Goal: Information Seeking & Learning: Learn about a topic

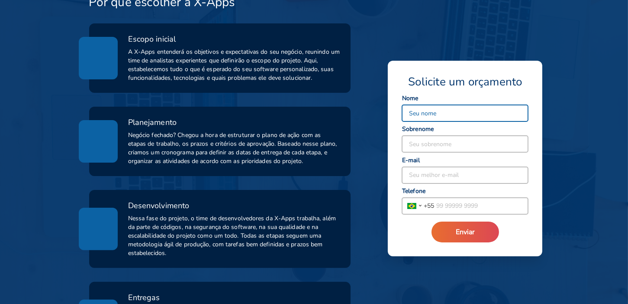
scroll to position [303, 0]
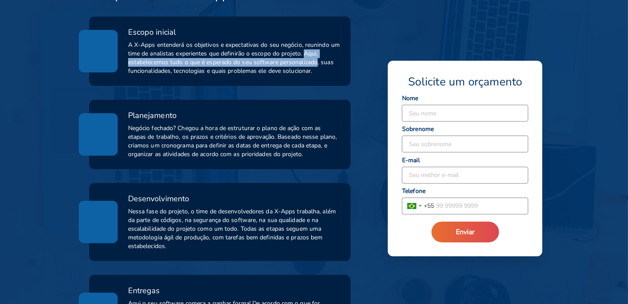
drag, startPoint x: 316, startPoint y: 22, endPoint x: 318, endPoint y: 32, distance: 10.2
click at [318, 41] on span "A X-Apps entenderá os objetivos e expectativas do seu negócio, reunindo um time…" at bounding box center [234, 58] width 213 height 35
copy span "Aqui, estabelecemos tudo o que é esperado do seu software personalizado"
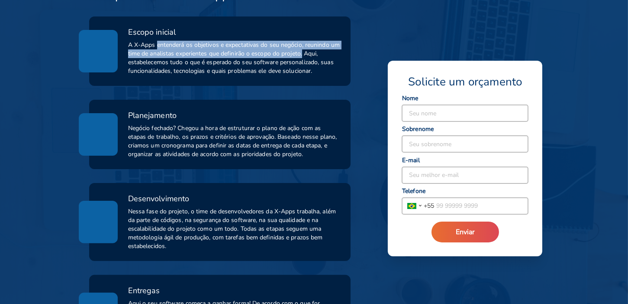
drag, startPoint x: 156, startPoint y: 14, endPoint x: 314, endPoint y: 22, distance: 157.4
click at [314, 41] on span "A X-Apps entenderá os objetivos e expectativas do seu negócio, reunindo um time…" at bounding box center [234, 58] width 213 height 35
copy span "entenderá os objetivos e expectativas do seu negócio, reunindo um time de anali…"
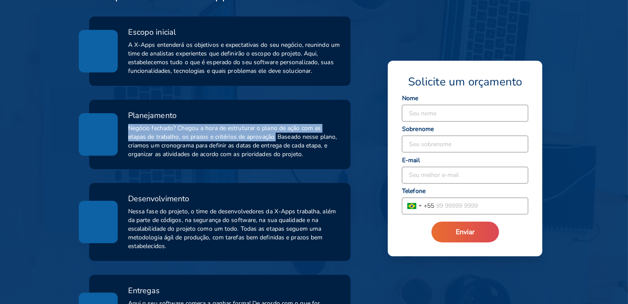
drag, startPoint x: 127, startPoint y: 97, endPoint x: 277, endPoint y: 105, distance: 150.1
click at [277, 110] on div "Planejamento Negócio fechado? Chegou a hora de estruturar o plano de ação com a…" at bounding box center [220, 134] width 241 height 49
copy span "Negócio fechado? Chegou a hora de estruturar o plano de ação com as etapas de t…"
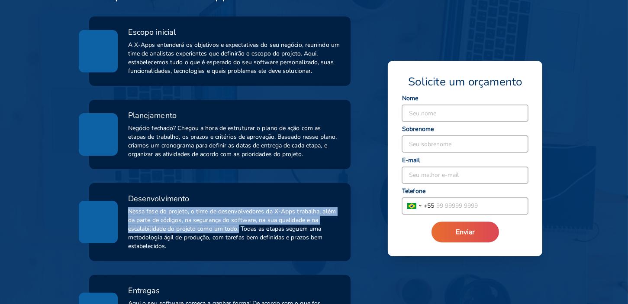
drag, startPoint x: 128, startPoint y: 179, endPoint x: 239, endPoint y: 198, distance: 112.1
click at [239, 207] on span "Nessa fase do projeto, o time de desenvolvedores da X-Apps trabalha, além da pa…" at bounding box center [234, 228] width 213 height 43
copy span "Nessa fase do projeto, o time de desenvolvedores da X-Apps trabalha, além da pa…"
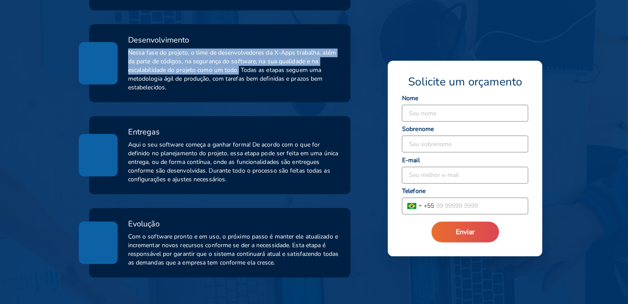
scroll to position [476, 0]
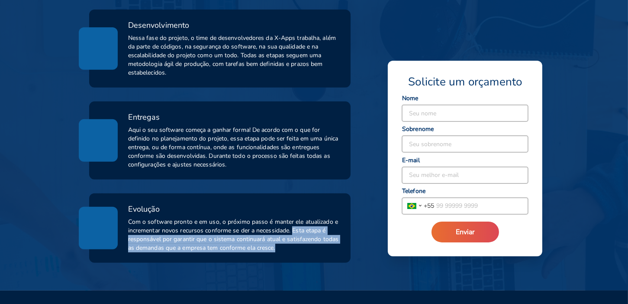
drag, startPoint x: 293, startPoint y: 199, endPoint x: 282, endPoint y: 215, distance: 19.6
click at [282, 217] on span "Com o software pronto e em uso, o próximo passo é manter ele atualizado e incre…" at bounding box center [234, 234] width 213 height 35
copy span "Esta etapa é responsável por garantir que o sistema continuará atual e satisfaz…"
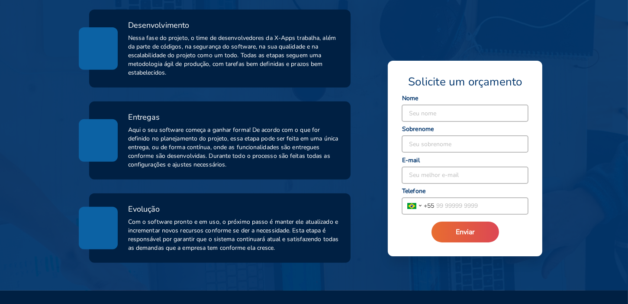
click at [36, 149] on div "Por que escolher a X-Apps Escopo inicial A X-Apps entenderá os objetivos e expe…" at bounding box center [314, 38] width 628 height 503
